Goal: Information Seeking & Learning: Learn about a topic

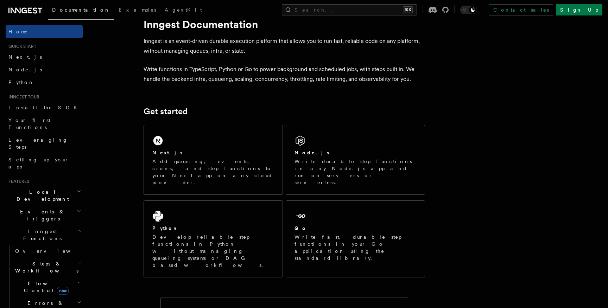
scroll to position [24, 0]
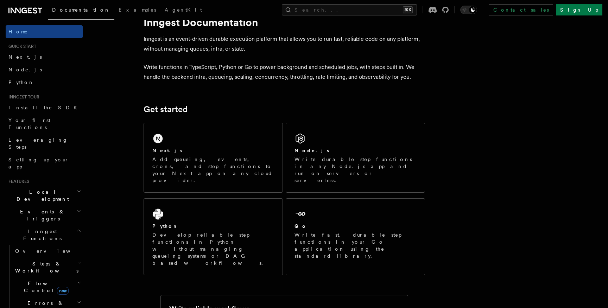
click at [233, 183] on div "Next.js Add queueing, events, crons, and step functions to your Next app on any…" at bounding box center [285, 199] width 282 height 158
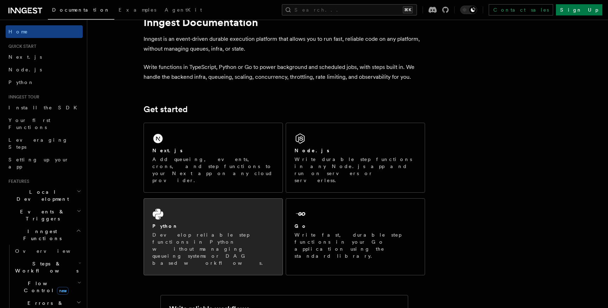
click at [238, 199] on div "Python Develop reliable step functions in Python without managing queueing syst…" at bounding box center [213, 237] width 139 height 76
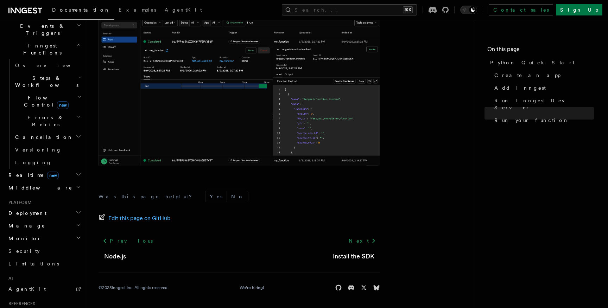
scroll to position [255, 0]
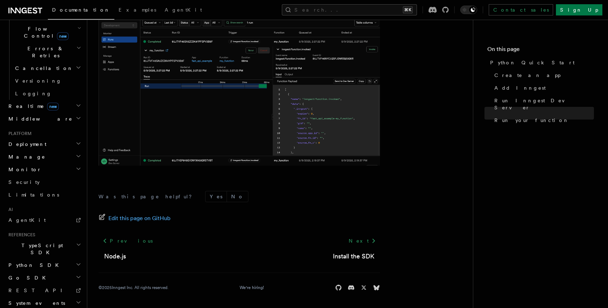
click at [53, 259] on h2 "Python SDK" at bounding box center [44, 265] width 77 height 13
click at [41, 301] on span "Inngest Client" at bounding box center [45, 304] width 61 height 6
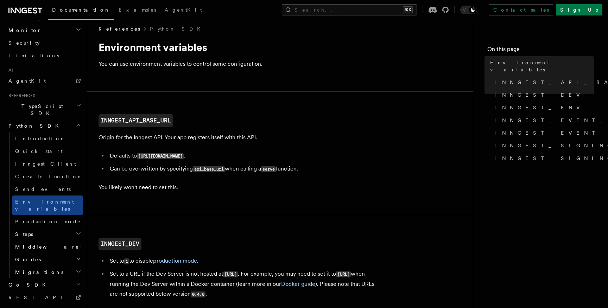
scroll to position [8, 0]
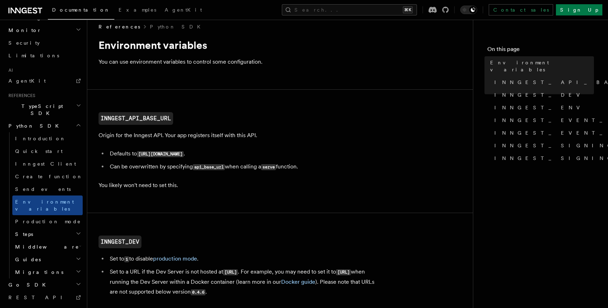
click at [49, 228] on h2 "Steps" at bounding box center [47, 234] width 70 height 13
click at [40, 266] on link "parallel" at bounding box center [51, 272] width 64 height 13
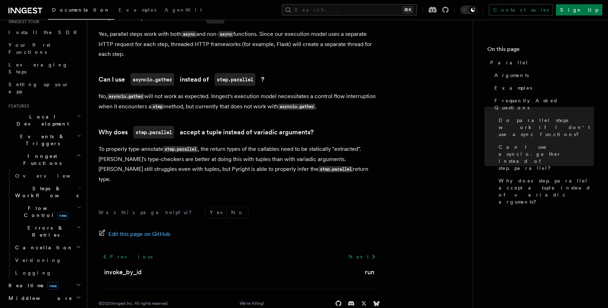
scroll to position [37, 0]
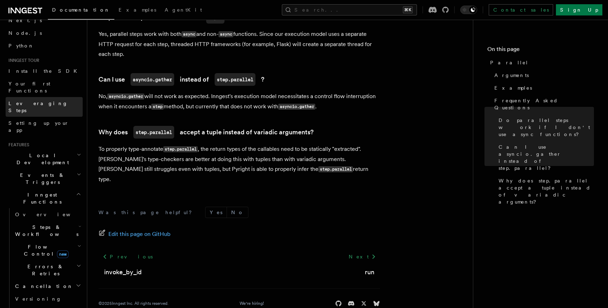
click at [54, 101] on link "Leveraging Steps" at bounding box center [44, 107] width 77 height 20
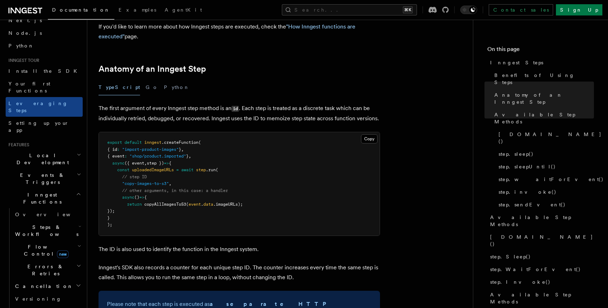
scroll to position [236, 0]
